Goal: Communication & Community: Answer question/provide support

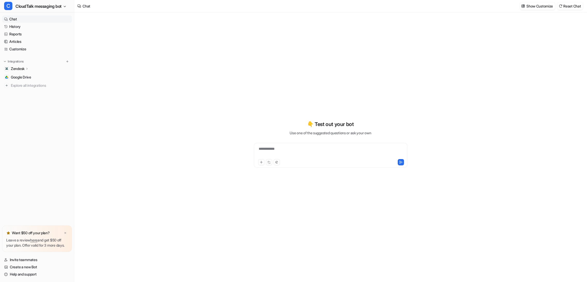
type textarea "**********"
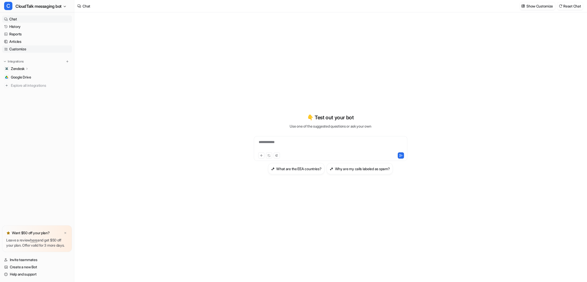
click at [23, 47] on link "Customize" at bounding box center [37, 48] width 70 height 7
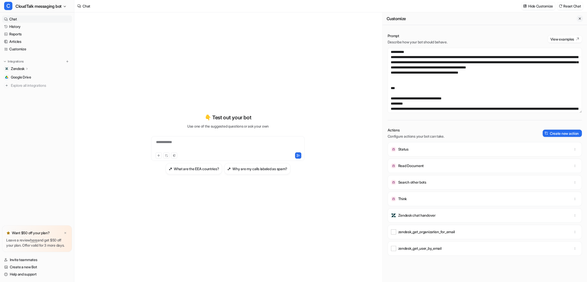
click at [578, 18] on icon "Close flyout" at bounding box center [580, 19] width 4 height 4
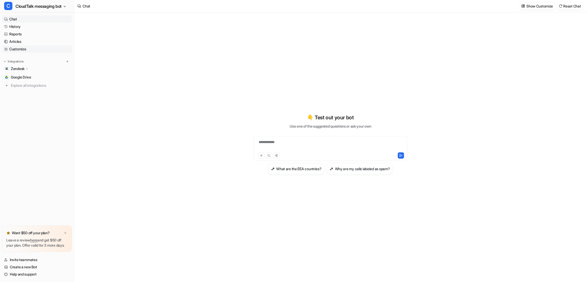
click at [20, 49] on link "Customize" at bounding box center [37, 48] width 70 height 7
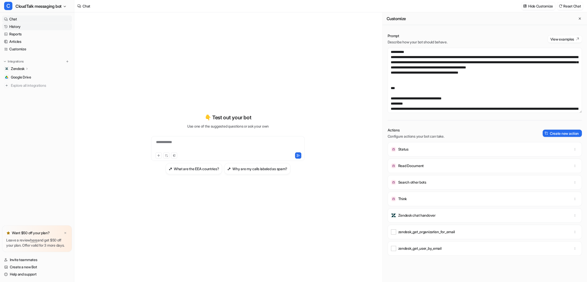
click at [16, 27] on link "History" at bounding box center [37, 26] width 70 height 7
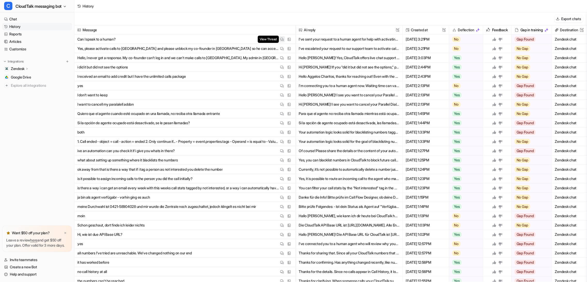
click at [280, 38] on img at bounding box center [282, 39] width 4 height 4
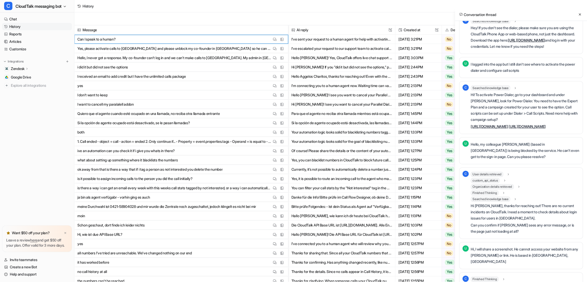
scroll to position [86, 0]
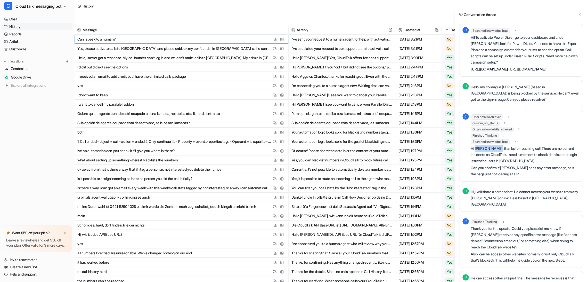
drag, startPoint x: 499, startPoint y: 160, endPoint x: 476, endPoint y: 160, distance: 23.5
click at [476, 160] on p "Hi [PERSON_NAME], thanks for reaching out! There are no current incidents on Cl…" at bounding box center [524, 154] width 109 height 19
copy p "[PERSON_NAME]"
